Goal: Browse casually: Explore the website without a specific task or goal

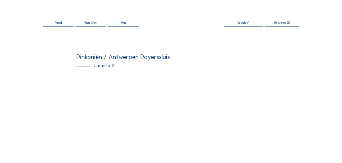
scroll to position [72, 0]
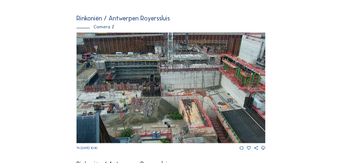
click at [141, 107] on img at bounding box center [170, 88] width 189 height 111
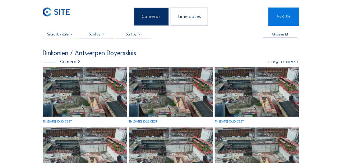
click at [103, 90] on img at bounding box center [85, 93] width 84 height 50
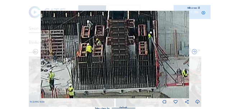
drag, startPoint x: 107, startPoint y: 43, endPoint x: 107, endPoint y: 50, distance: 6.5
click at [107, 50] on img at bounding box center [115, 54] width 148 height 87
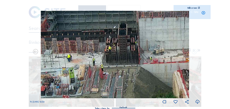
click at [194, 51] on icon at bounding box center [194, 52] width 6 height 6
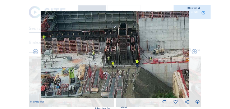
click at [194, 51] on icon at bounding box center [194, 52] width 6 height 6
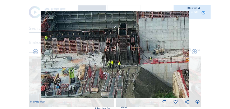
click at [194, 51] on icon at bounding box center [194, 52] width 6 height 6
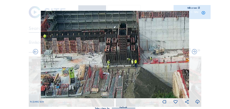
click at [194, 51] on icon at bounding box center [194, 52] width 6 height 6
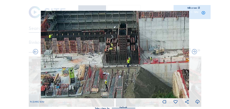
click at [194, 51] on icon at bounding box center [194, 52] width 6 height 6
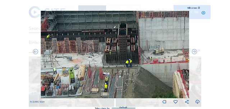
click at [194, 51] on icon at bounding box center [194, 52] width 6 height 6
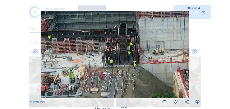
click at [194, 51] on icon at bounding box center [194, 52] width 6 height 6
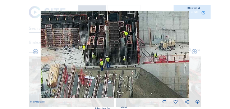
drag, startPoint x: 137, startPoint y: 70, endPoint x: 128, endPoint y: 57, distance: 15.5
click at [128, 57] on img at bounding box center [115, 54] width 148 height 87
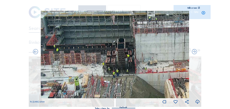
click at [122, 53] on img at bounding box center [115, 54] width 148 height 87
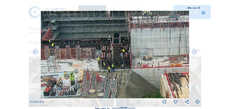
drag, startPoint x: 148, startPoint y: 55, endPoint x: 142, endPoint y: 48, distance: 8.6
click at [142, 48] on img at bounding box center [115, 54] width 148 height 87
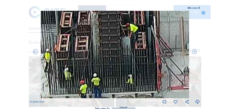
drag, startPoint x: 118, startPoint y: 56, endPoint x: 128, endPoint y: 34, distance: 24.3
click at [128, 34] on img at bounding box center [115, 54] width 148 height 87
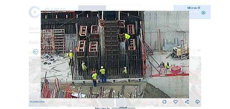
click at [194, 53] on icon at bounding box center [194, 52] width 6 height 6
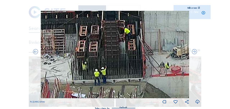
click at [194, 53] on icon at bounding box center [194, 52] width 6 height 6
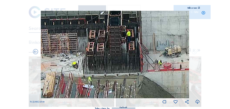
click at [194, 52] on icon at bounding box center [194, 52] width 6 height 6
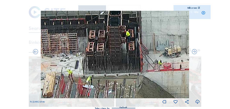
click at [194, 52] on icon at bounding box center [194, 52] width 6 height 6
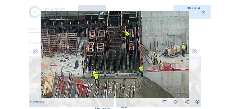
click at [194, 52] on icon at bounding box center [194, 52] width 6 height 6
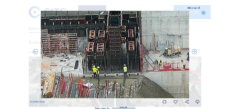
click at [194, 52] on icon at bounding box center [194, 52] width 6 height 6
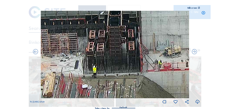
click at [194, 52] on icon at bounding box center [194, 52] width 6 height 6
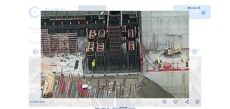
click at [194, 52] on icon at bounding box center [194, 52] width 6 height 6
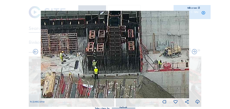
click at [194, 52] on icon at bounding box center [194, 52] width 6 height 6
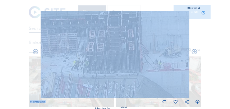
click at [194, 52] on icon at bounding box center [194, 52] width 6 height 6
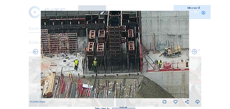
click at [194, 52] on icon at bounding box center [194, 52] width 6 height 6
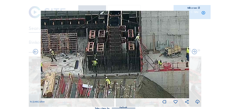
click at [194, 52] on icon at bounding box center [194, 52] width 6 height 6
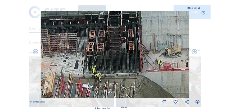
click at [194, 52] on icon at bounding box center [194, 52] width 6 height 6
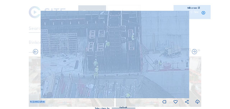
click at [194, 52] on icon at bounding box center [194, 52] width 6 height 6
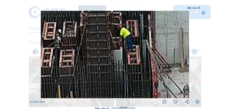
drag, startPoint x: 130, startPoint y: 38, endPoint x: 130, endPoint y: 49, distance: 10.8
click at [130, 49] on img at bounding box center [115, 54] width 148 height 87
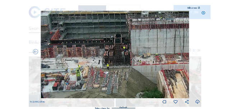
click at [193, 53] on icon at bounding box center [194, 52] width 6 height 6
click at [194, 53] on icon at bounding box center [194, 52] width 6 height 6
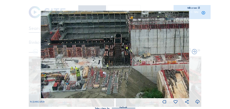
click at [36, 52] on icon at bounding box center [35, 52] width 6 height 6
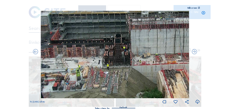
click at [36, 52] on icon at bounding box center [35, 52] width 6 height 6
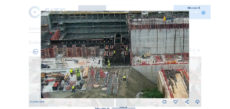
click at [196, 49] on icon at bounding box center [194, 52] width 6 height 6
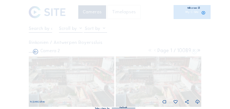
click at [195, 50] on icon at bounding box center [194, 52] width 6 height 6
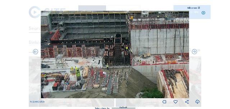
click at [195, 50] on icon at bounding box center [194, 52] width 6 height 6
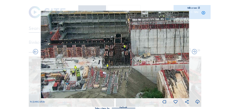
click at [195, 50] on icon at bounding box center [194, 52] width 6 height 6
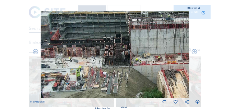
click at [195, 50] on icon at bounding box center [194, 52] width 6 height 6
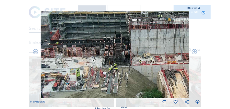
click at [195, 50] on icon at bounding box center [194, 52] width 6 height 6
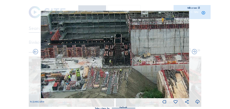
click at [195, 50] on icon at bounding box center [194, 52] width 6 height 6
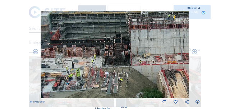
click at [195, 50] on icon at bounding box center [194, 52] width 6 height 6
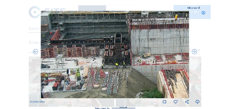
click at [195, 50] on icon at bounding box center [194, 52] width 6 height 6
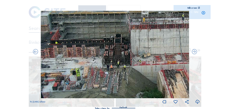
click at [195, 50] on icon at bounding box center [194, 52] width 6 height 6
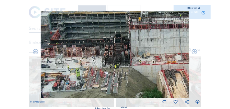
click at [195, 50] on div "Th [DATE] 07:55" at bounding box center [115, 57] width 170 height 93
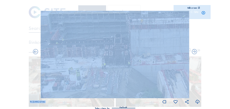
click at [195, 50] on icon at bounding box center [194, 52] width 6 height 6
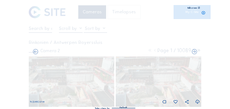
click at [195, 50] on icon at bounding box center [194, 52] width 6 height 6
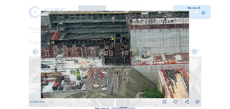
click at [195, 50] on icon at bounding box center [194, 52] width 6 height 6
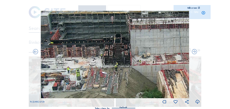
click at [195, 50] on icon at bounding box center [194, 52] width 6 height 6
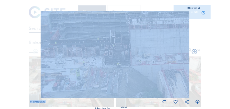
click at [34, 52] on icon at bounding box center [35, 52] width 6 height 6
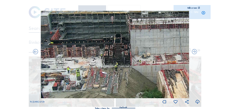
click at [34, 52] on icon at bounding box center [35, 52] width 6 height 6
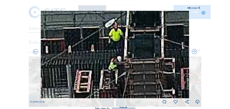
click at [117, 38] on img at bounding box center [115, 54] width 148 height 87
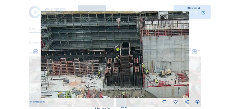
drag, startPoint x: 132, startPoint y: 65, endPoint x: 159, endPoint y: 53, distance: 29.4
click at [140, 51] on img at bounding box center [115, 54] width 148 height 87
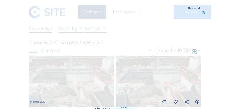
click at [37, 53] on icon at bounding box center [35, 52] width 6 height 6
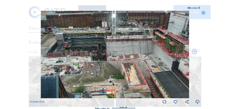
click at [33, 53] on icon at bounding box center [35, 52] width 6 height 6
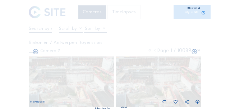
click at [33, 53] on icon at bounding box center [35, 52] width 6 height 6
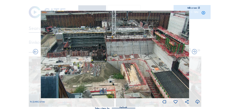
click at [203, 13] on icon at bounding box center [203, 13] width 4 height 5
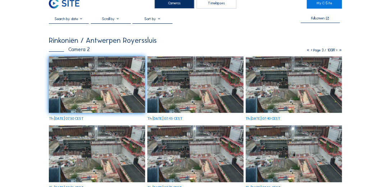
scroll to position [3, 0]
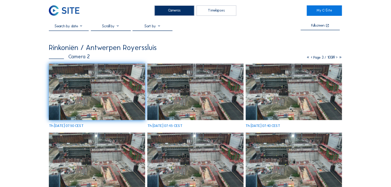
click at [74, 11] on img at bounding box center [64, 10] width 31 height 10
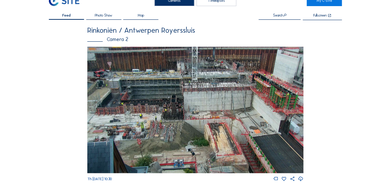
scroll to position [20, 0]
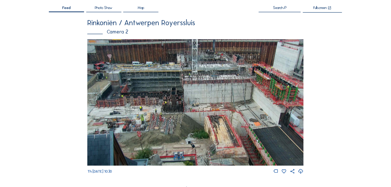
click at [166, 114] on img at bounding box center [195, 102] width 216 height 127
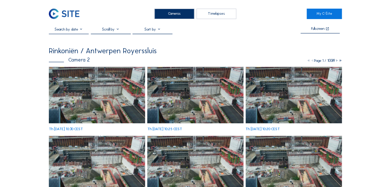
click at [53, 9] on img at bounding box center [64, 14] width 31 height 10
